Goal: Information Seeking & Learning: Learn about a topic

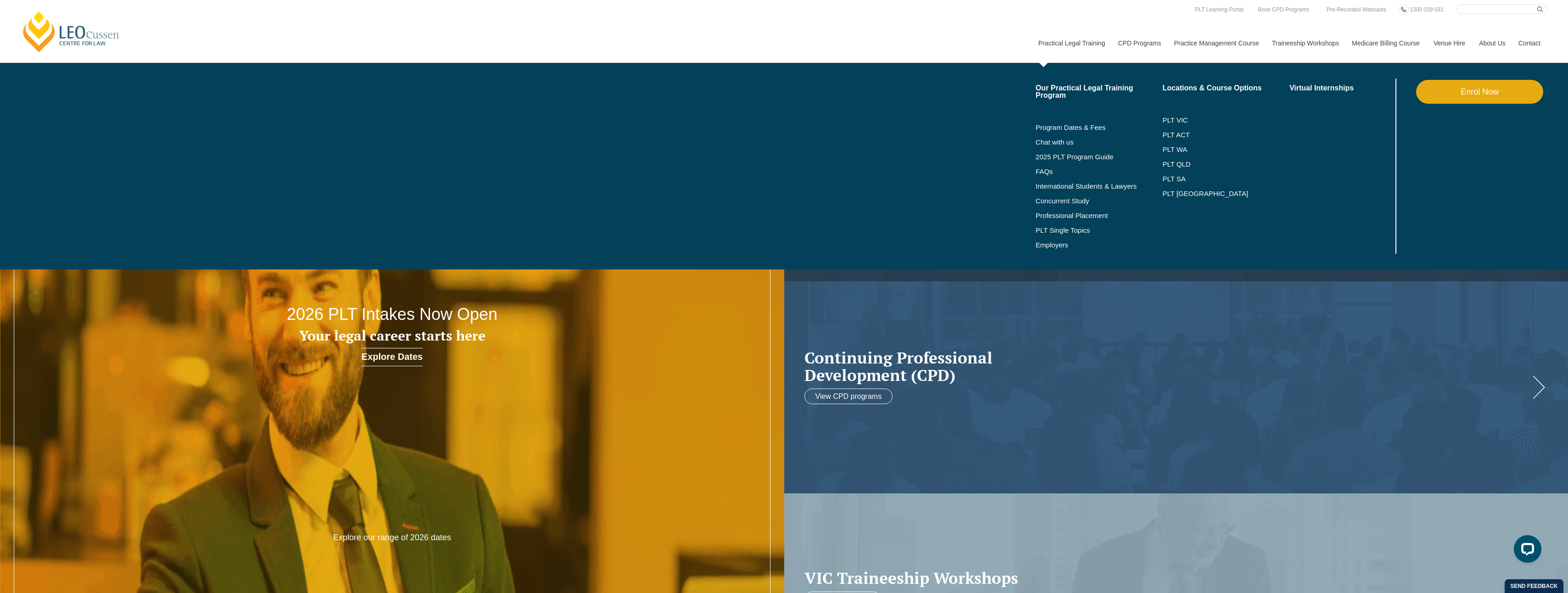
click at [1082, 39] on link "Practical Legal Training" at bounding box center [1071, 42] width 80 height 39
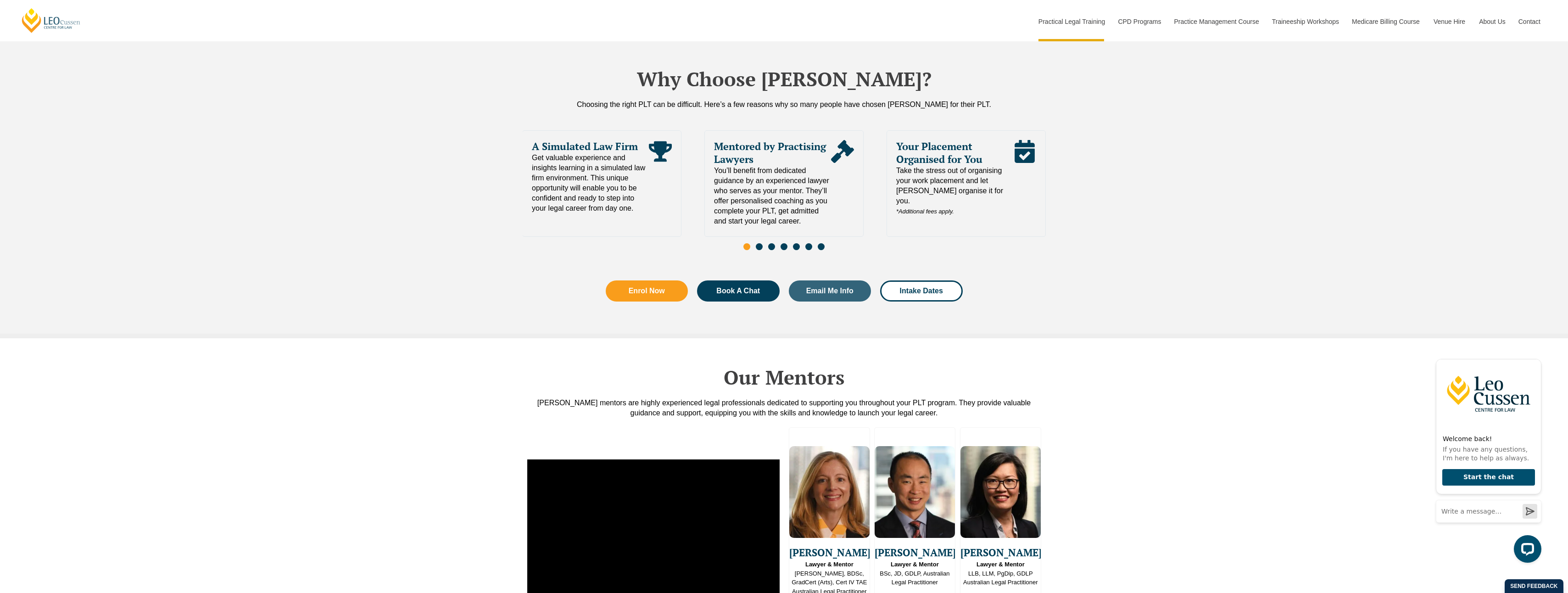
scroll to position [1928, 0]
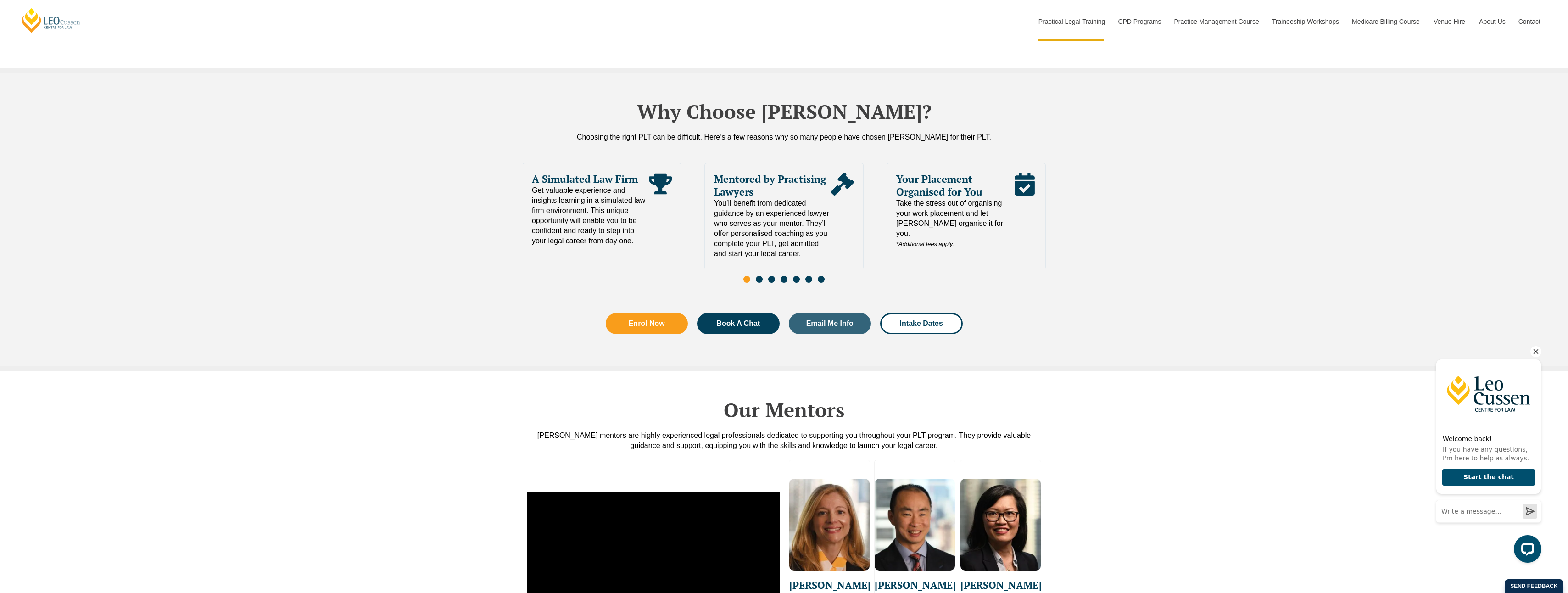
click at [1536, 349] on icon "Hide greeting" at bounding box center [1535, 352] width 11 height 11
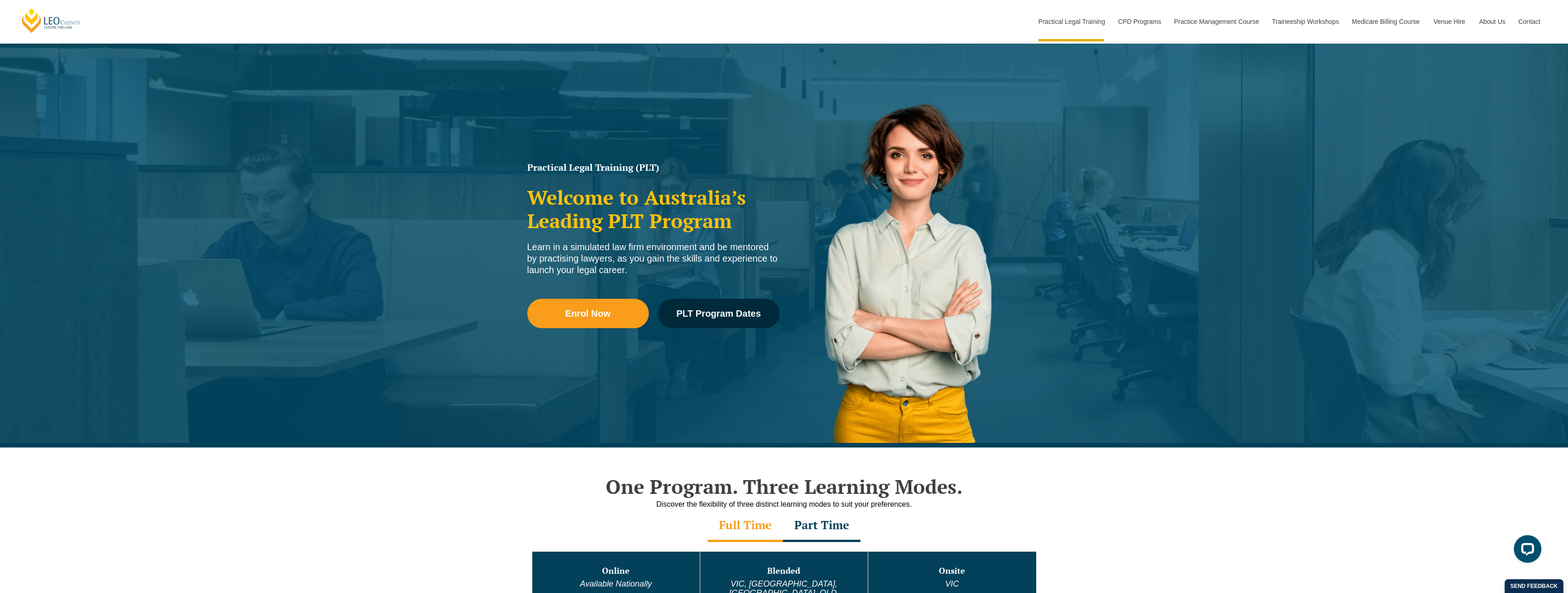
scroll to position [0, 0]
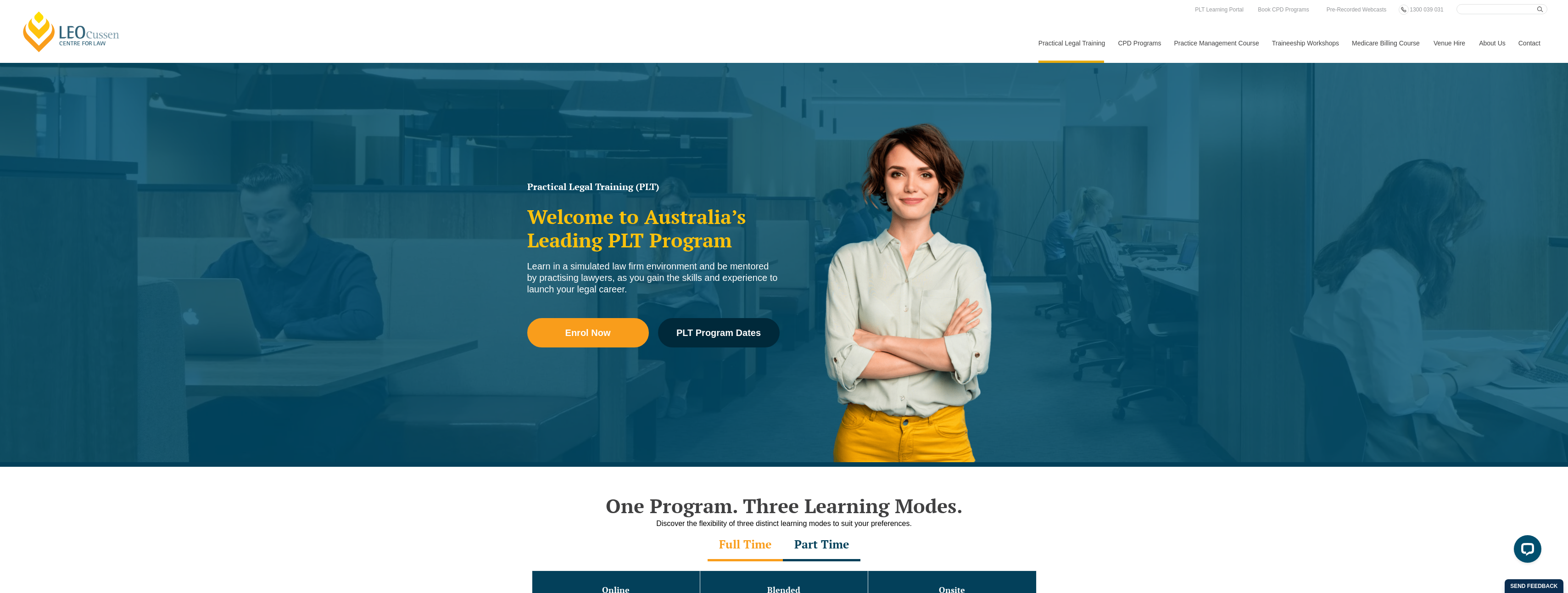
click at [1483, 9] on input "Search here" at bounding box center [1502, 10] width 91 height 10
type input "Graduate Diploma of Legal Practice"
click at [1537, 4] on button "submit" at bounding box center [1543, 10] width 10 height 10
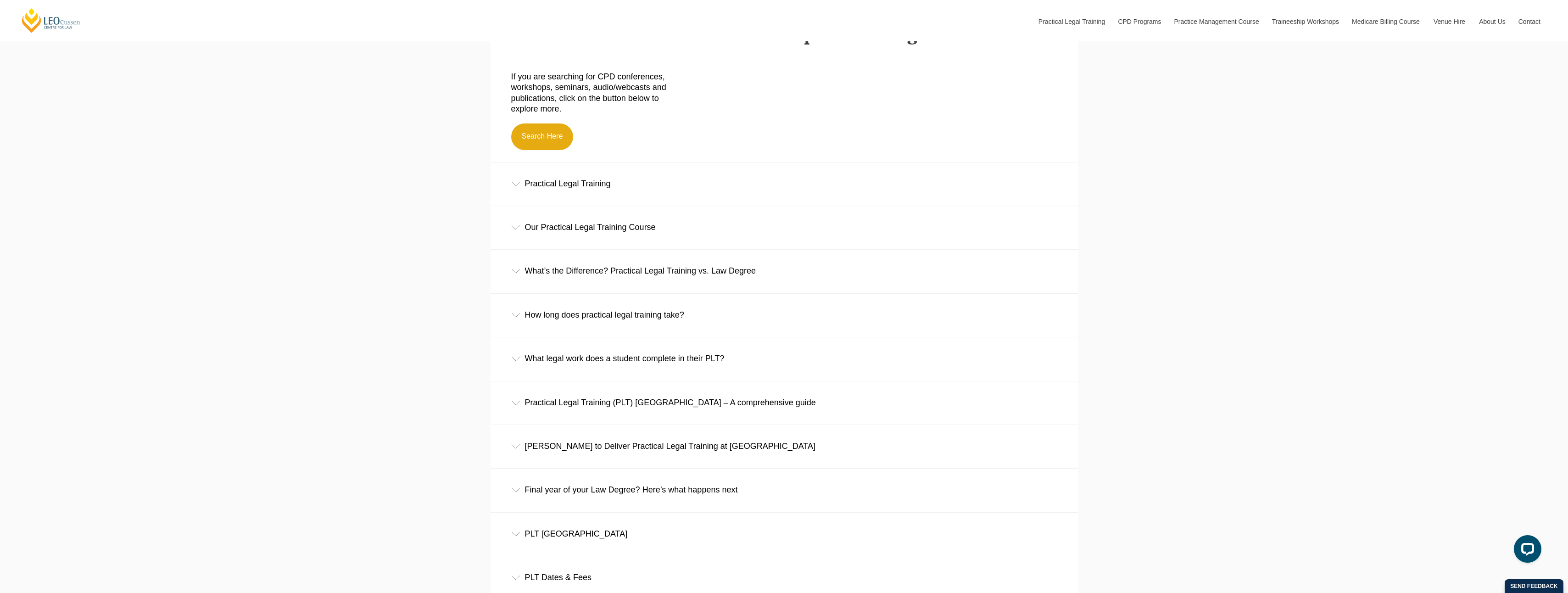
scroll to position [551, 0]
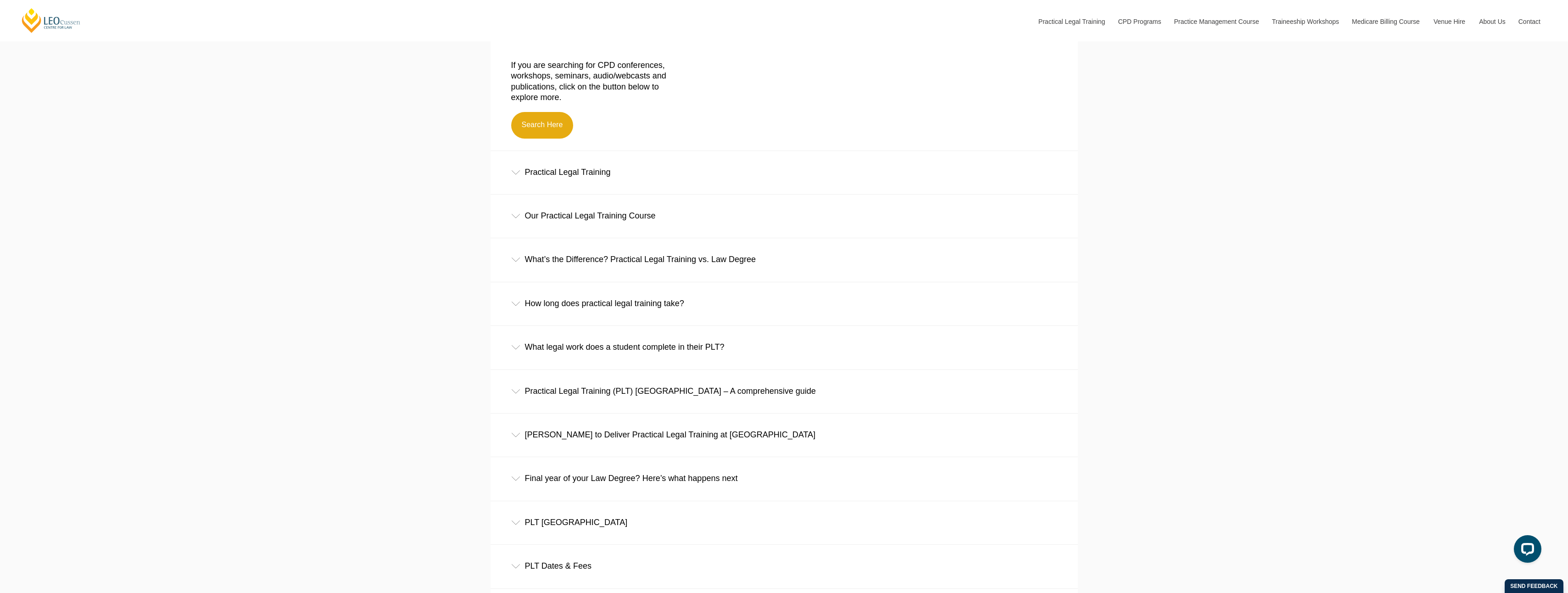
click at [669, 218] on div "Our Practical Legal Training Course" at bounding box center [784, 215] width 587 height 42
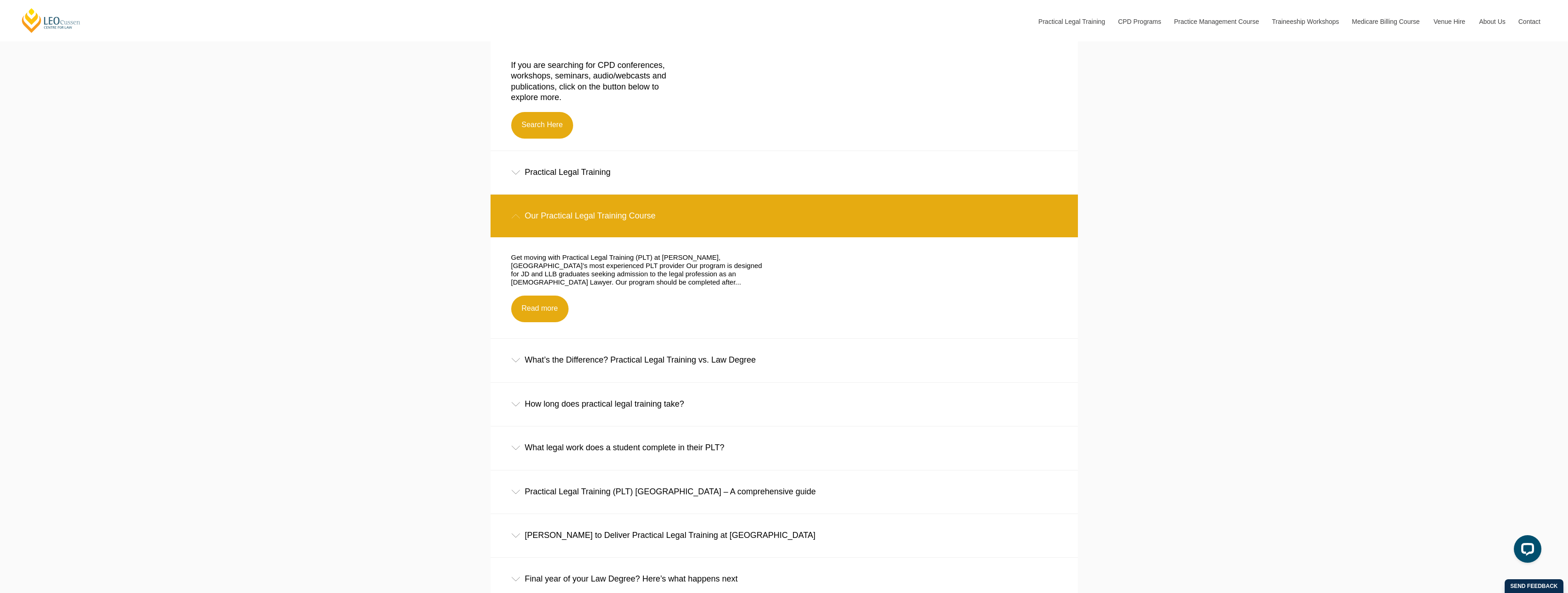
click at [672, 215] on div "Our Practical Legal Training Course" at bounding box center [784, 215] width 587 height 42
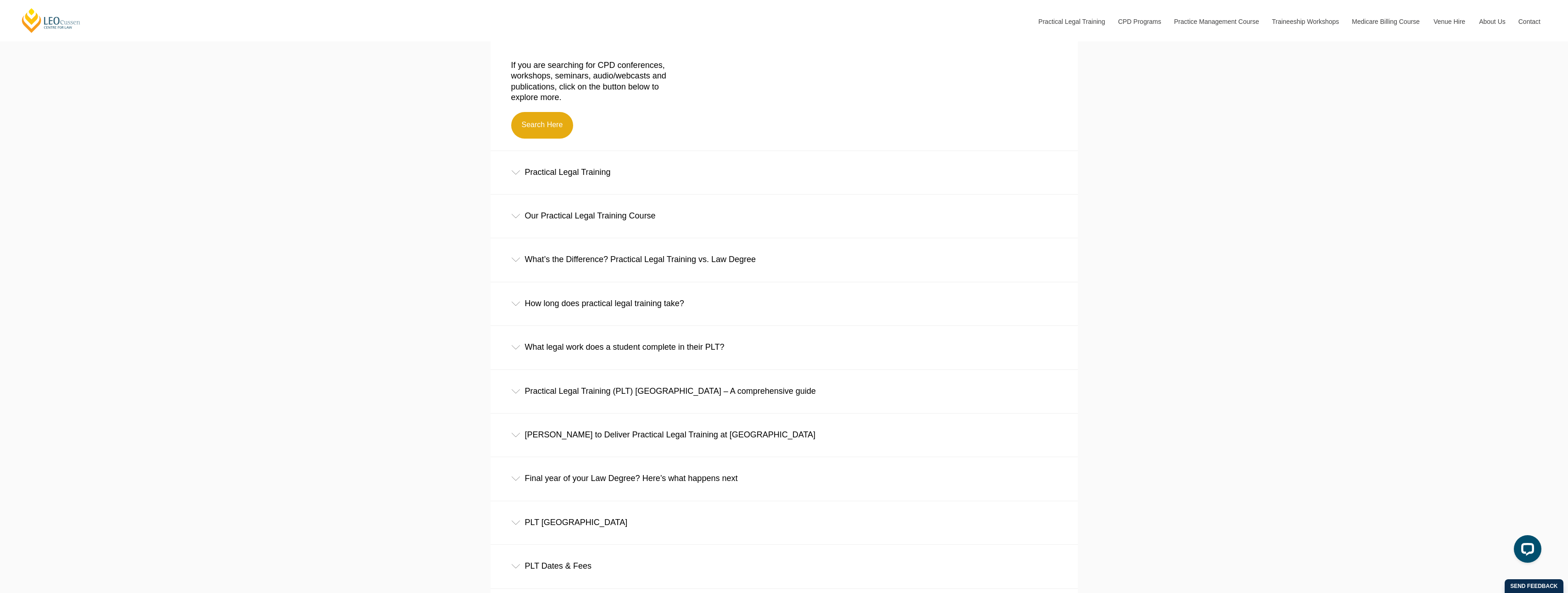
click at [530, 217] on div "Our Practical Legal Training Course" at bounding box center [784, 215] width 587 height 42
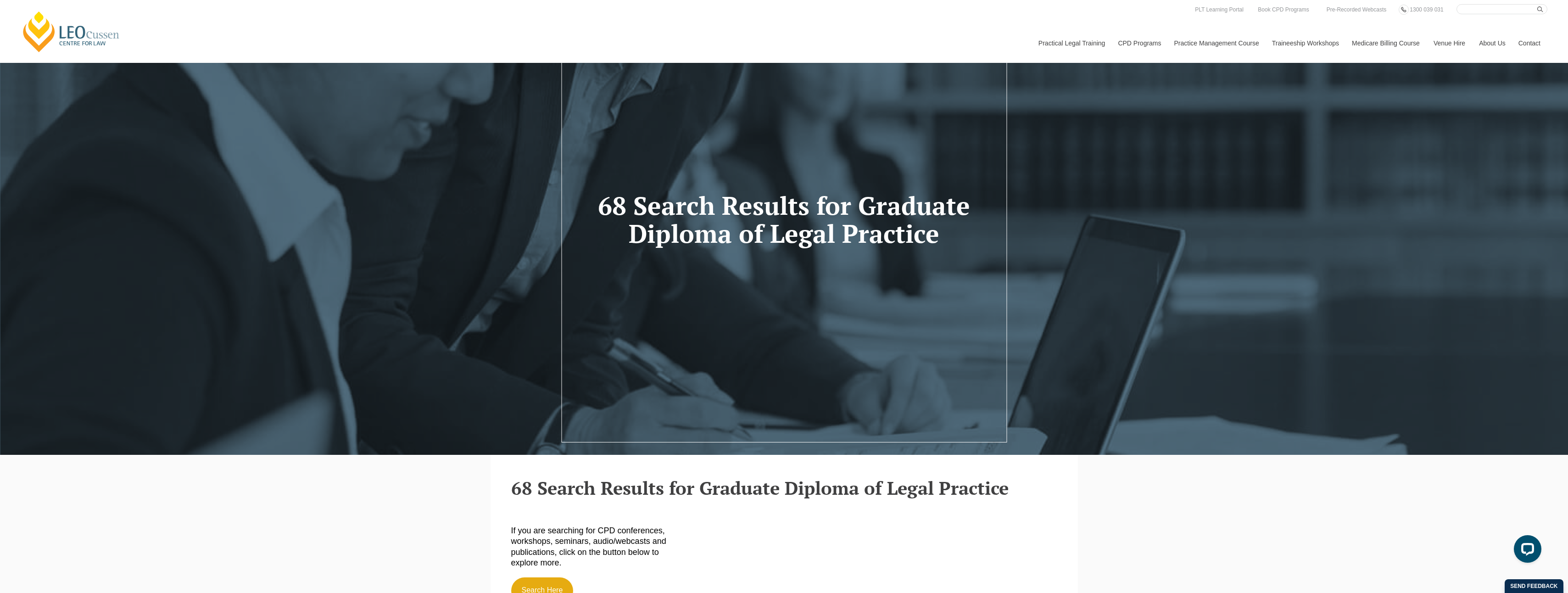
scroll to position [0, 0]
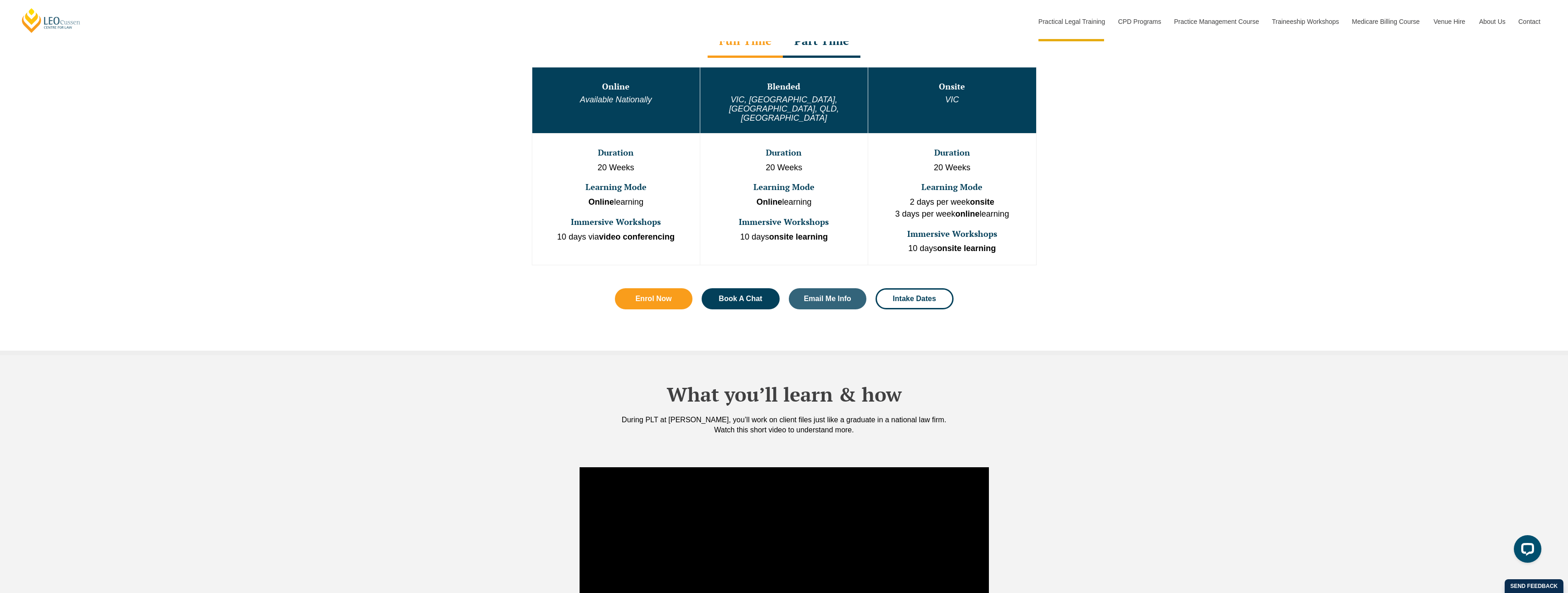
scroll to position [459, 0]
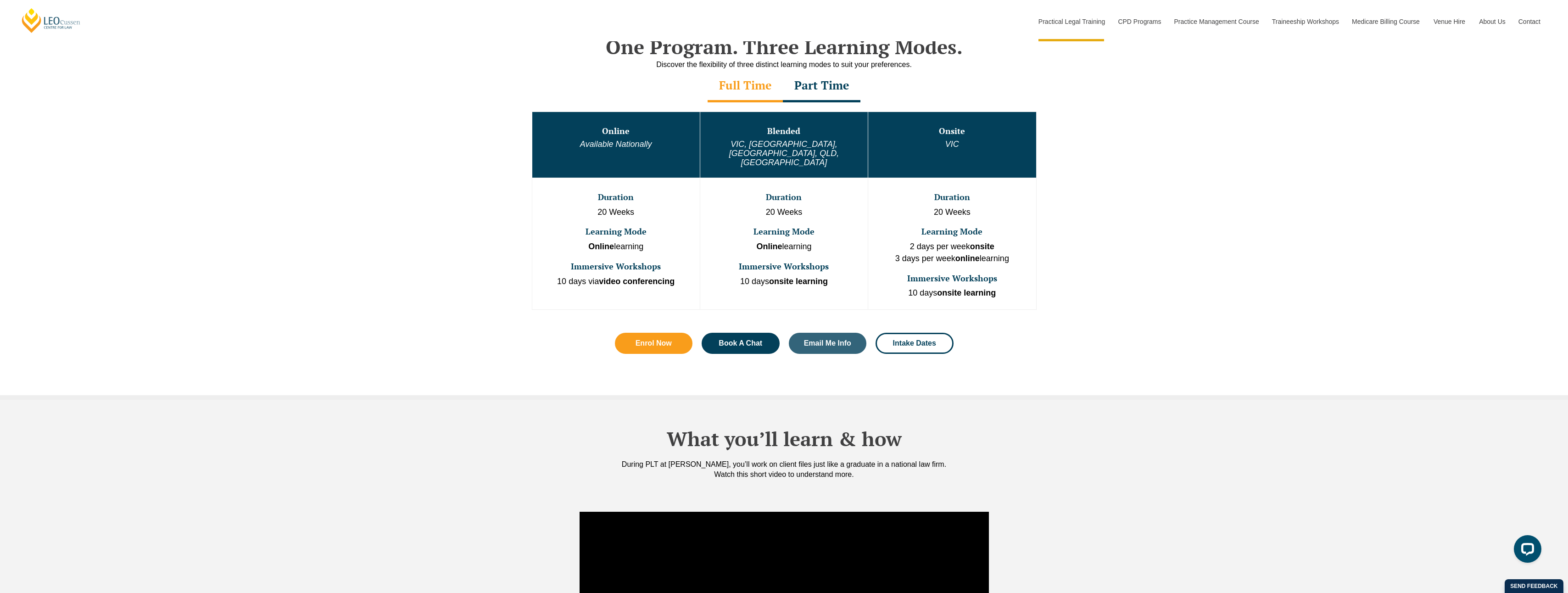
click at [946, 241] on p "2 days per week onsite 3 days per week online learning" at bounding box center [952, 253] width 165 height 23
drag, startPoint x: 946, startPoint y: 228, endPoint x: 1122, endPoint y: 237, distance: 176.2
click at [1122, 237] on div "One Program. Three Learning Modes. Discover the flexibility of three distinct l…" at bounding box center [784, 203] width 1568 height 392
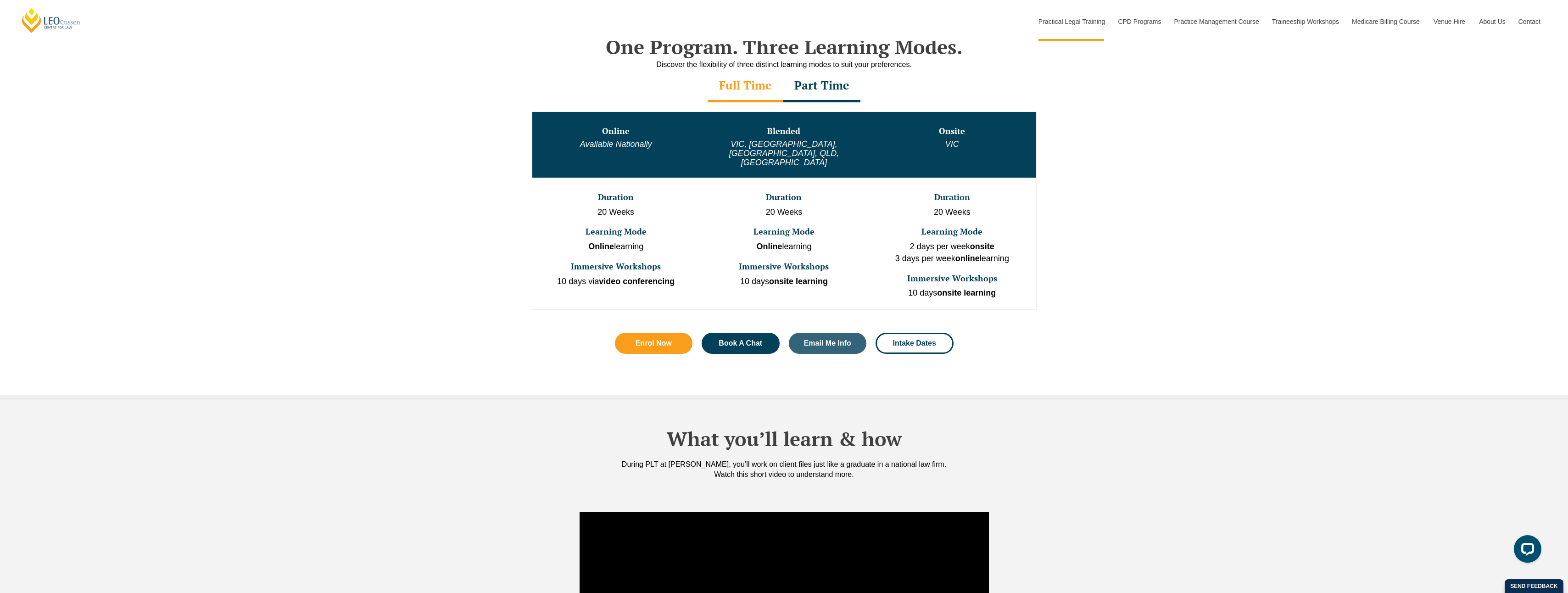
click at [966, 254] on strong "online" at bounding box center [967, 259] width 25 height 9
drag, startPoint x: 966, startPoint y: 240, endPoint x: 1058, endPoint y: 241, distance: 92.0
click at [1058, 241] on div "One Program. Three Learning Modes. Discover the flexibility of three distinct l…" at bounding box center [784, 203] width 1568 height 392
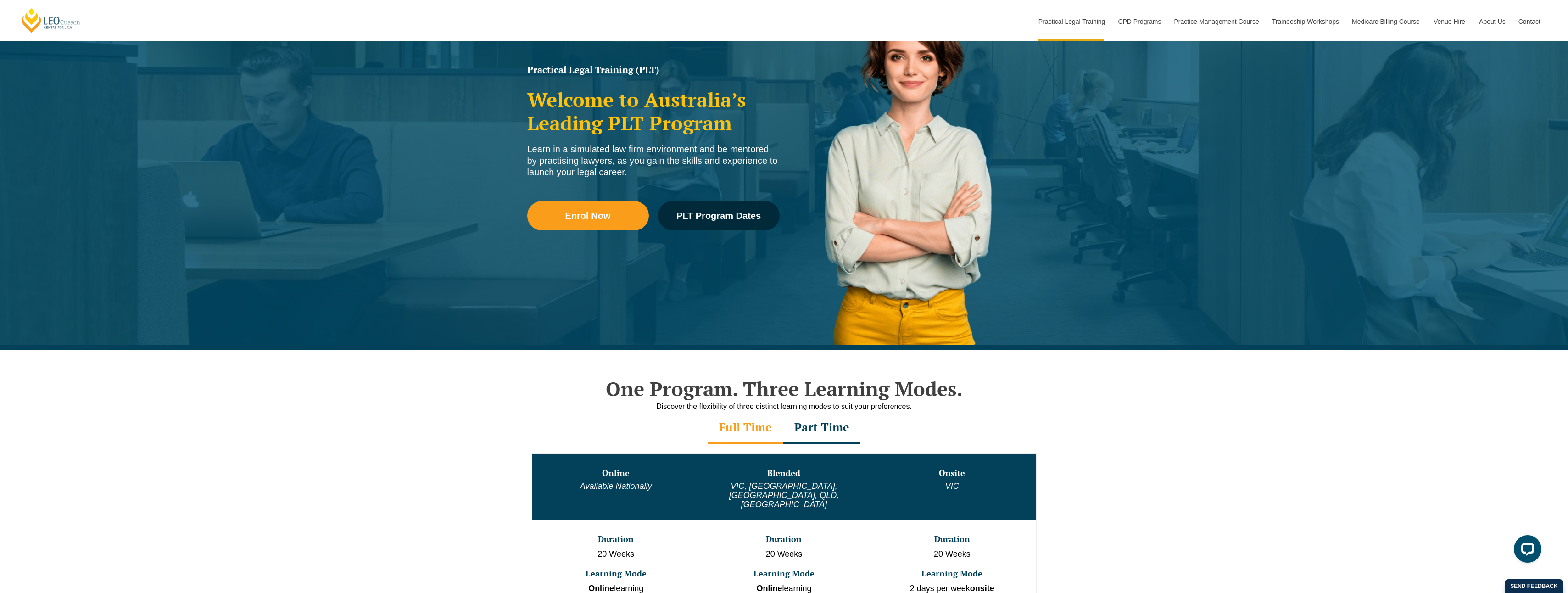
scroll to position [276, 0]
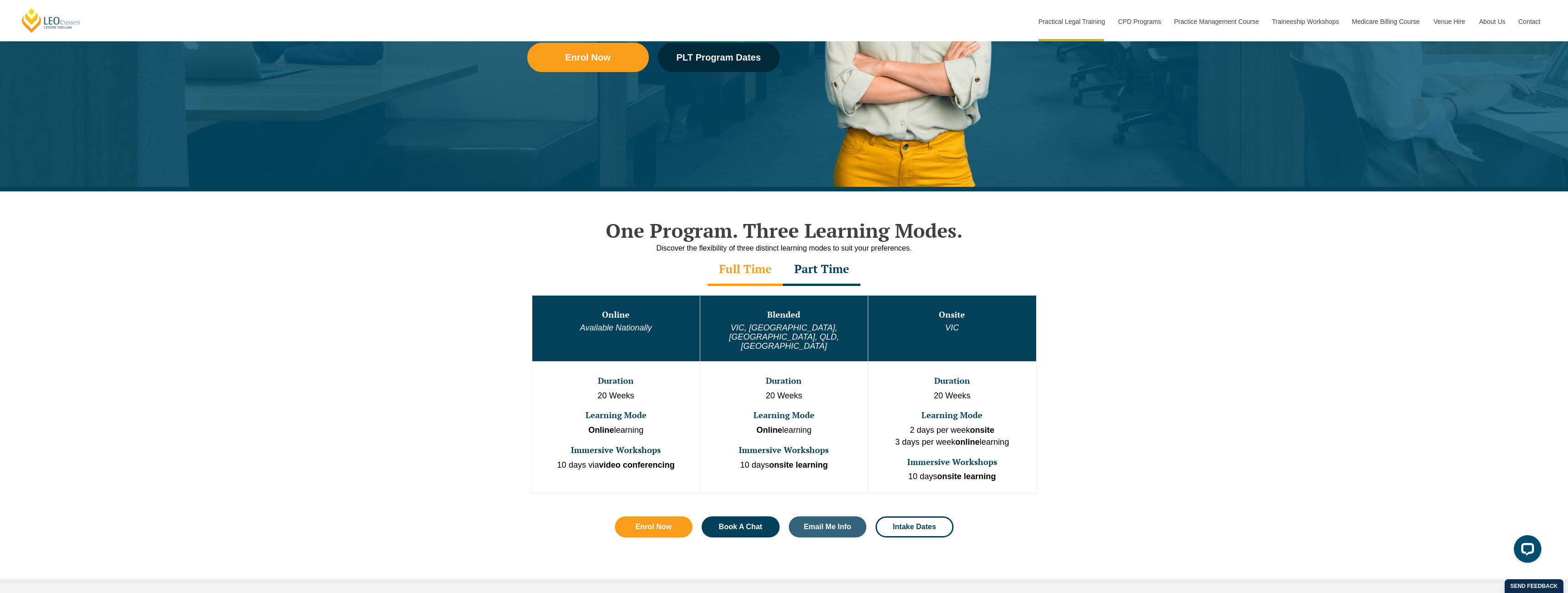
click at [836, 272] on div "Part Time" at bounding box center [821, 270] width 77 height 32
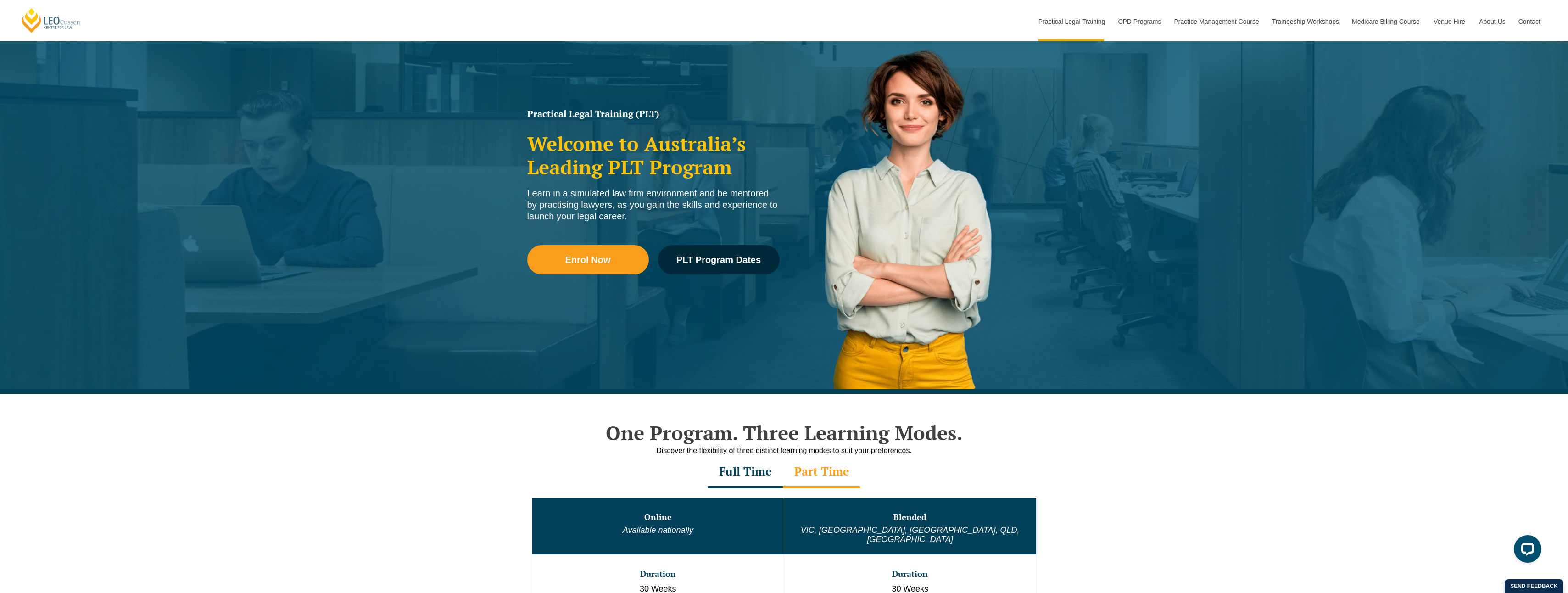
scroll to position [0, 0]
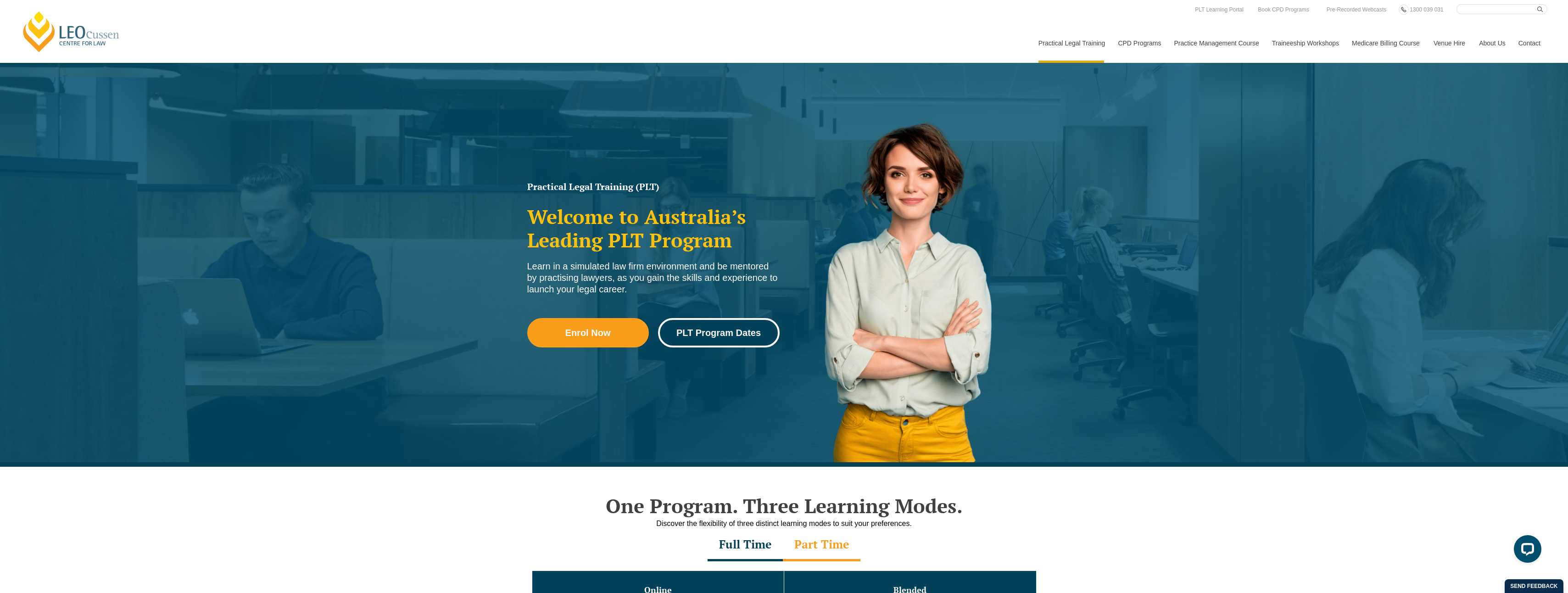
click at [704, 325] on link "PLT Program Dates" at bounding box center [718, 332] width 121 height 29
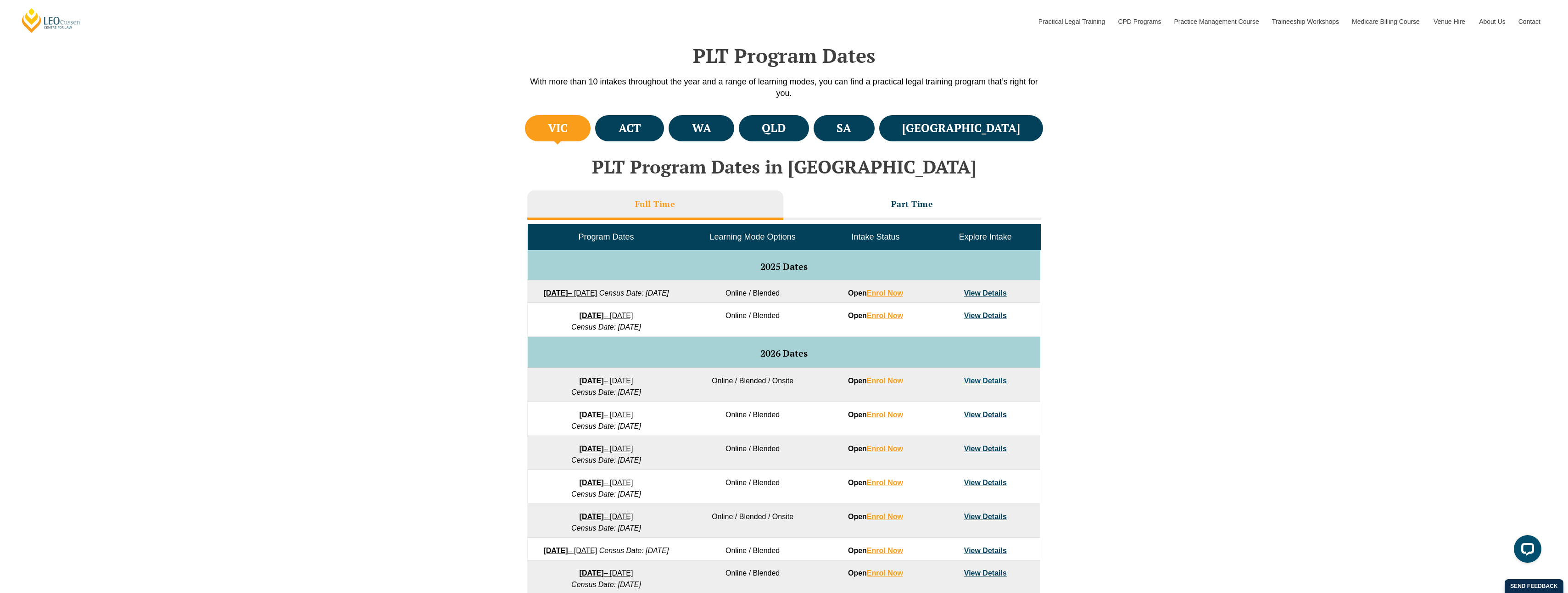
scroll to position [276, 0]
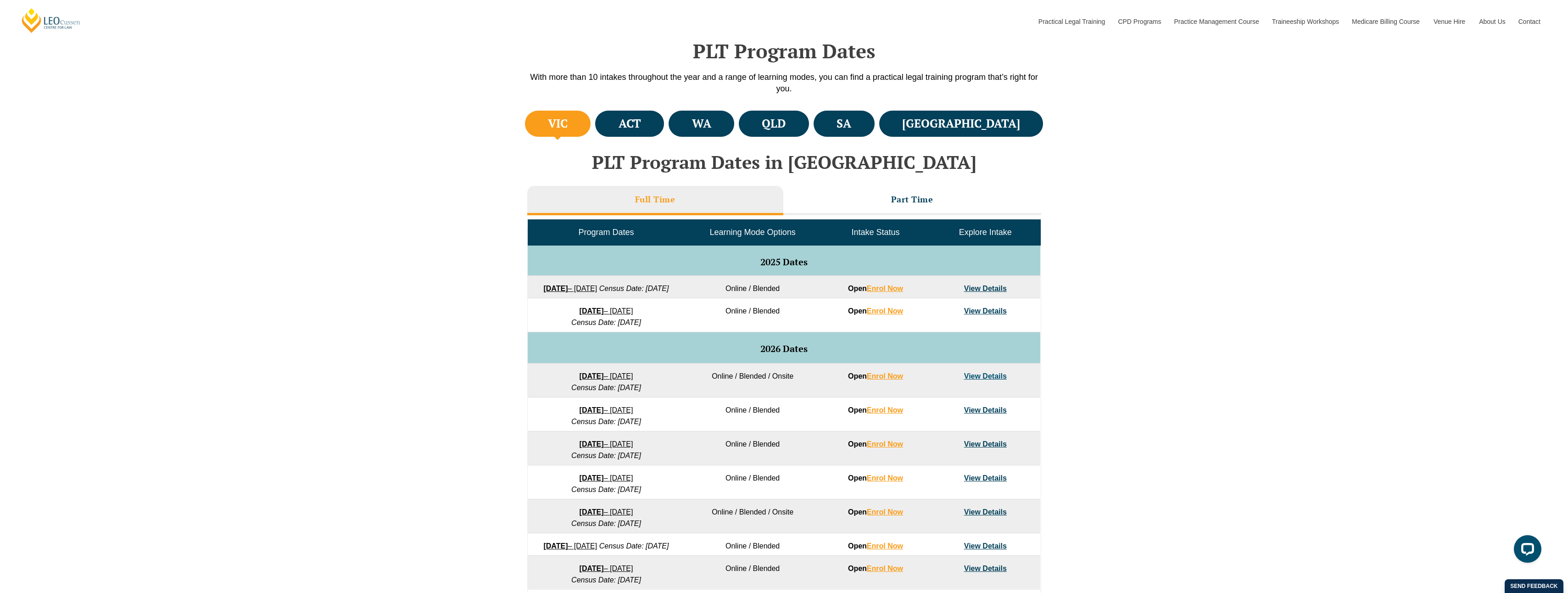
click at [1223, 376] on div "VIC ACT WA QLD SA NSW PLT Program Dates in Victoria Full Time Part Time Program…" at bounding box center [784, 374] width 1568 height 533
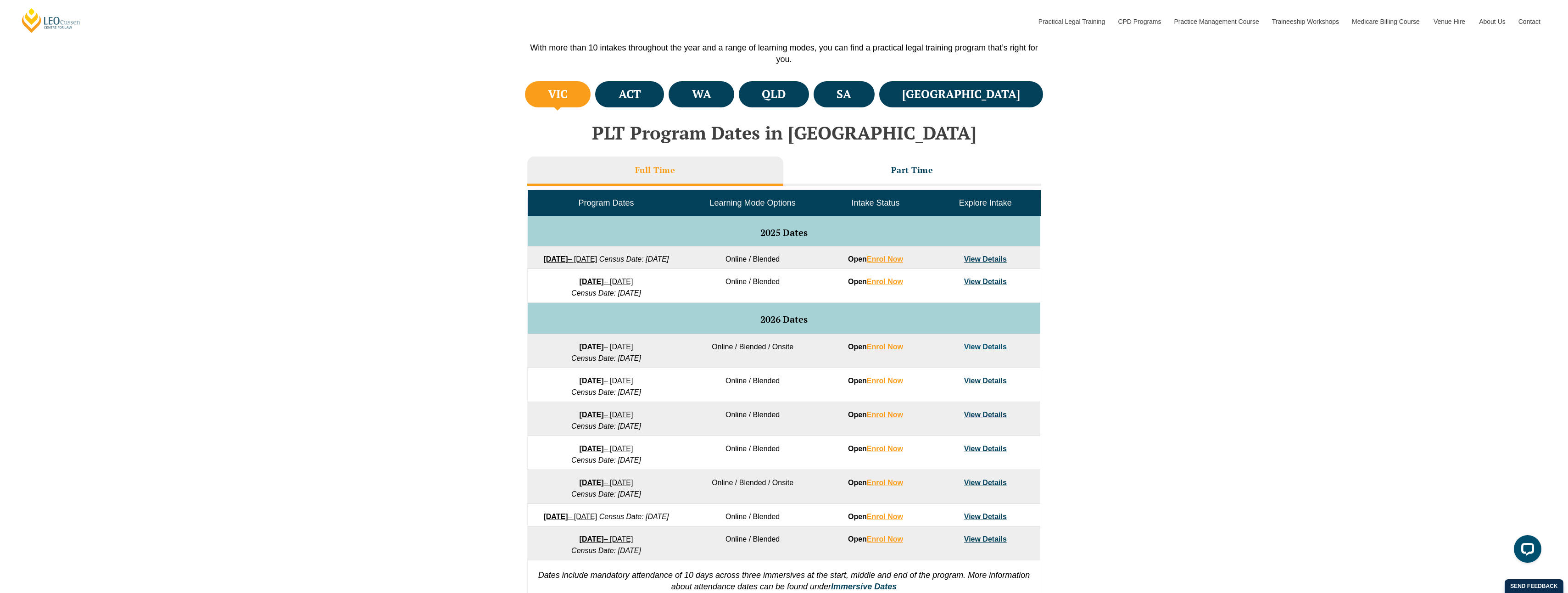
scroll to position [413, 0]
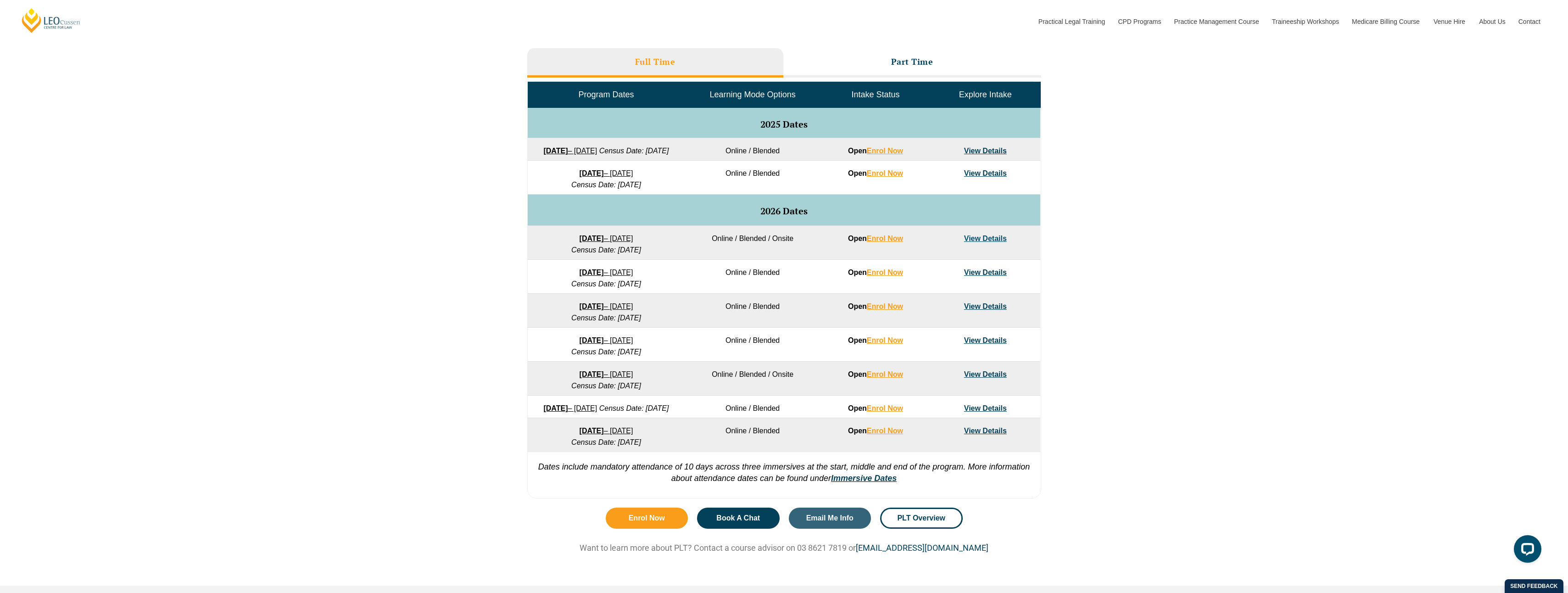
click at [1237, 340] on div "VIC ACT WA QLD SA NSW PLT Program Dates in Victoria Full Time Part Time Program…" at bounding box center [784, 237] width 1568 height 533
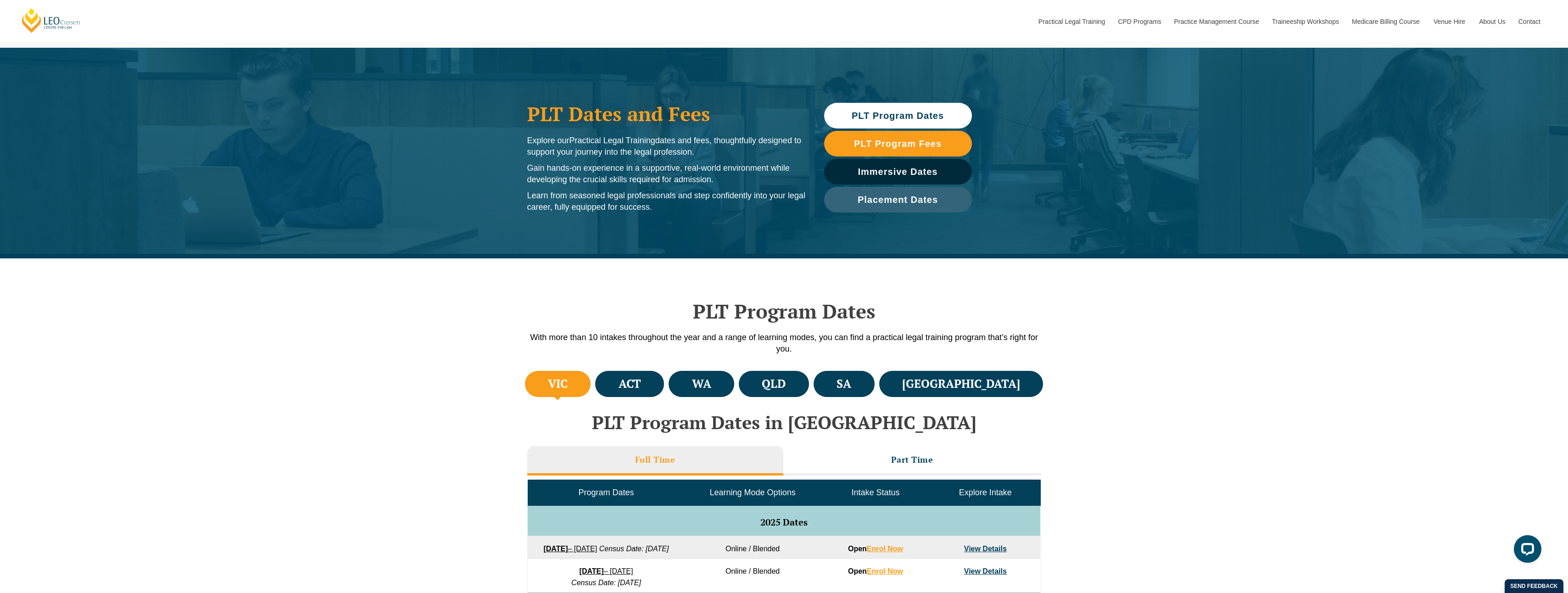
scroll to position [0, 0]
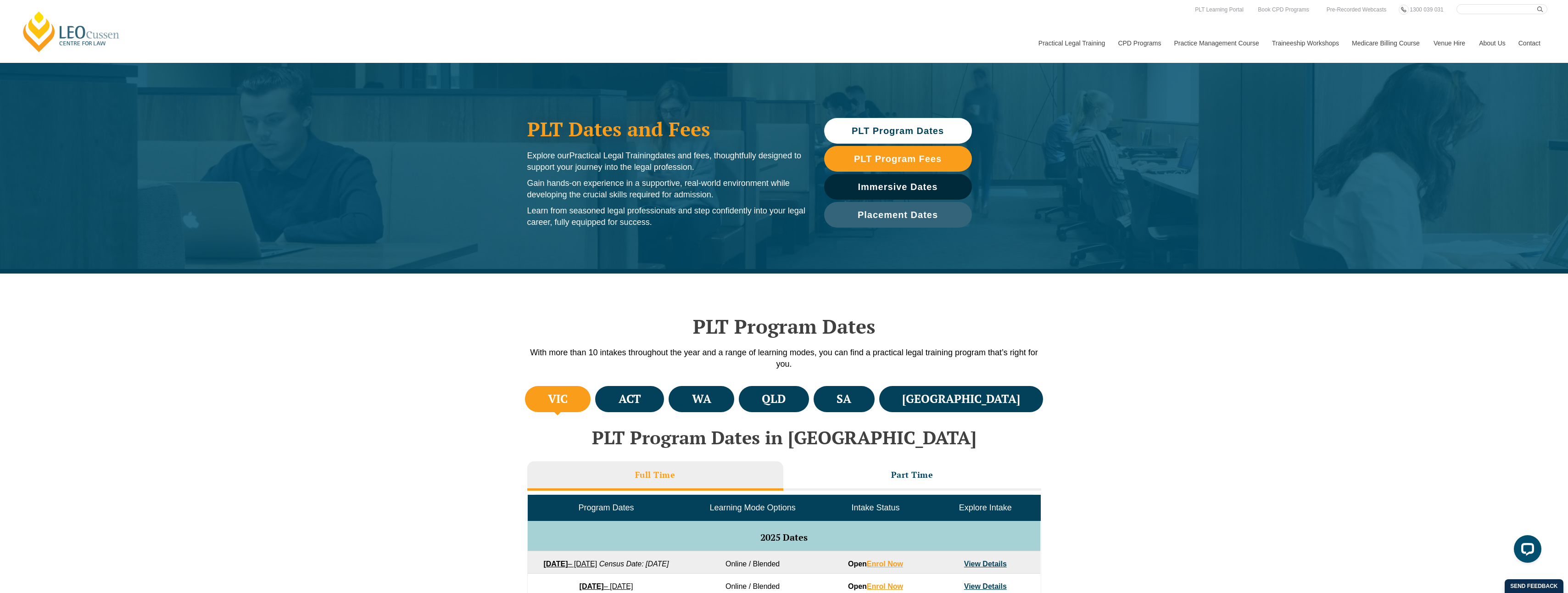
click at [76, 42] on link "[PERSON_NAME] Centre for Law" at bounding box center [71, 32] width 101 height 43
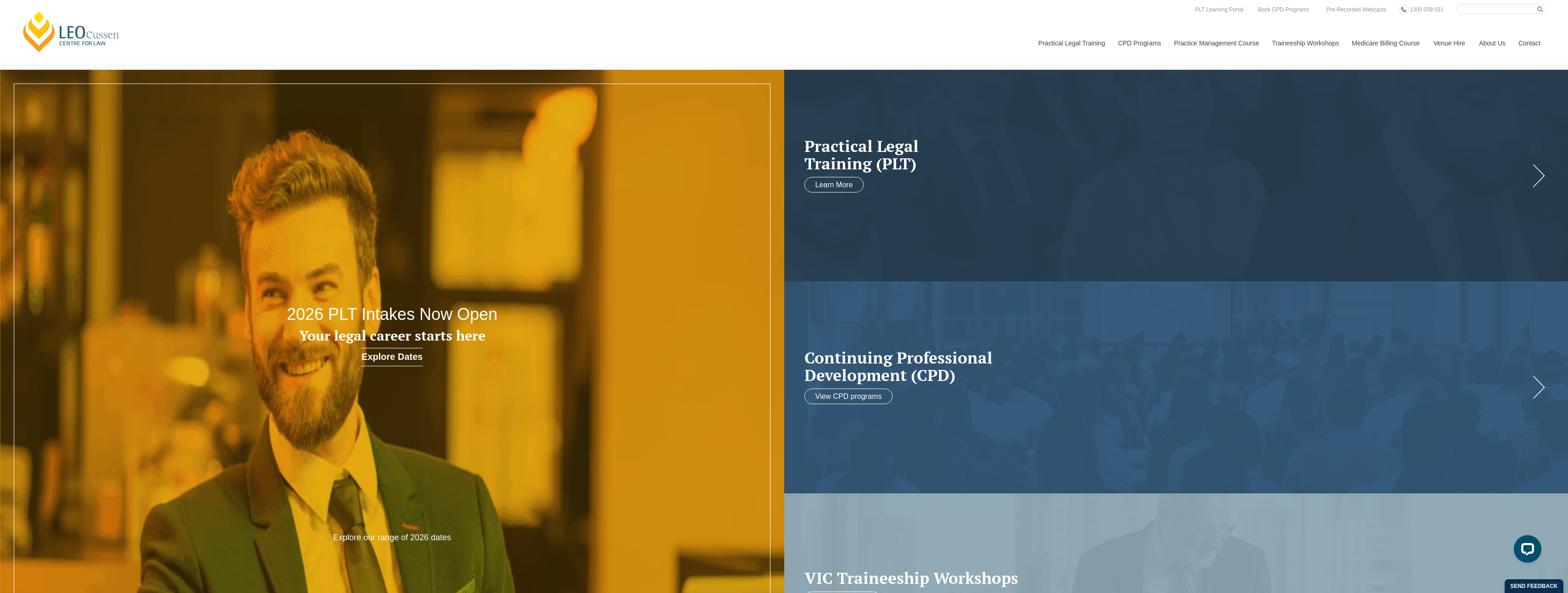
click at [605, 29] on div "[PERSON_NAME] Centre for Law Search here Practical Legal Training Our Practical…" at bounding box center [784, 34] width 1526 height 59
